Goal: Transaction & Acquisition: Purchase product/service

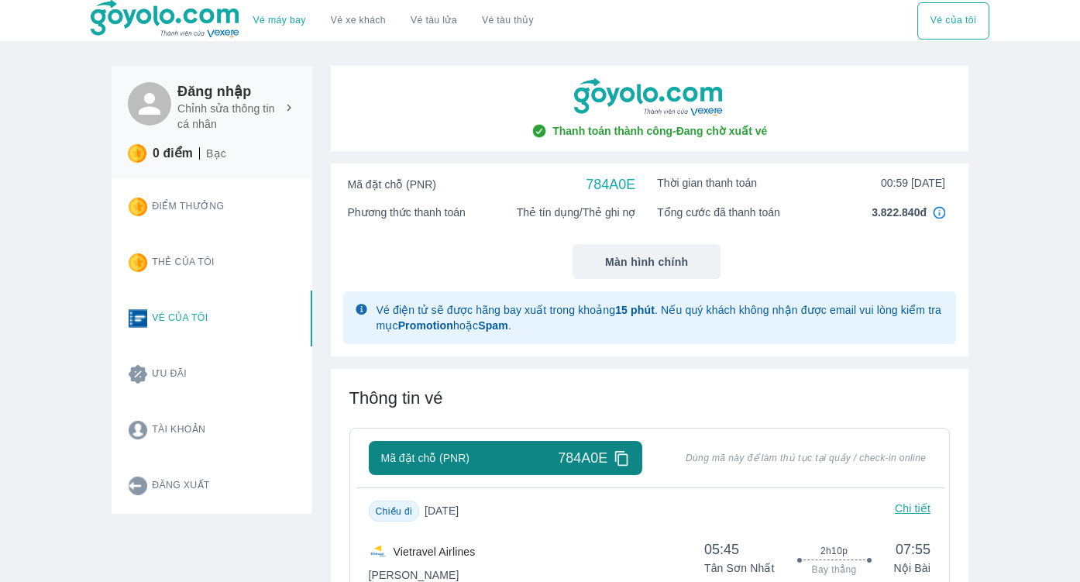
scroll to position [353, 0]
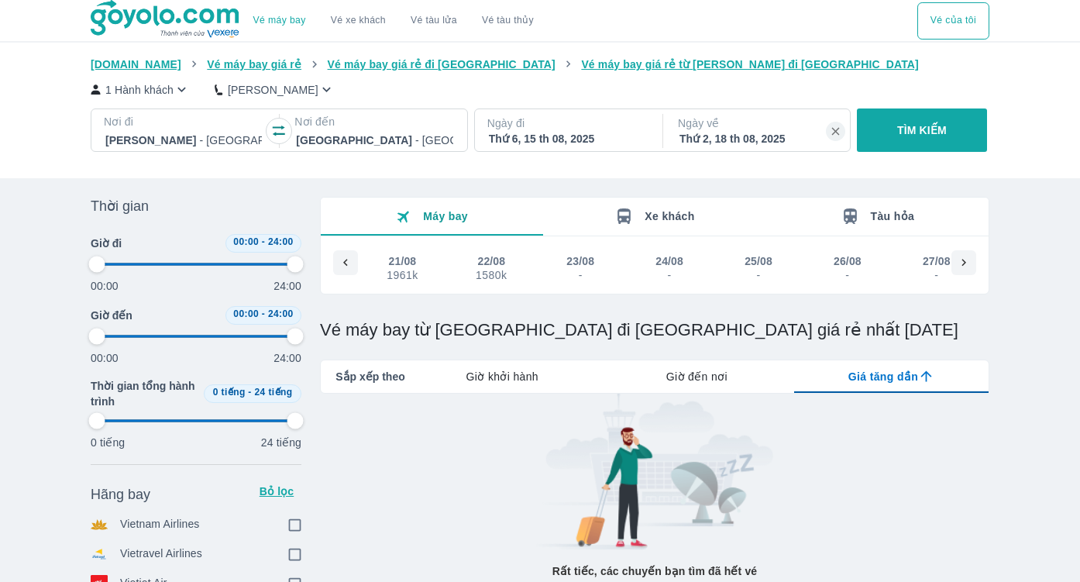
scroll to position [0, 2]
type input "97.9166666666667"
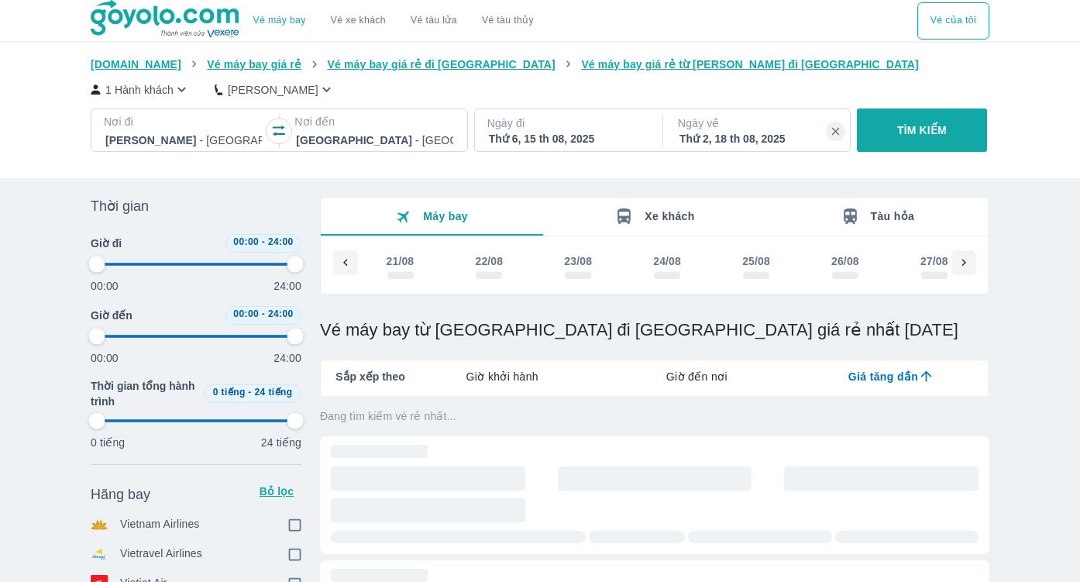
type input "97.9166666666667"
